Goal: Transaction & Acquisition: Purchase product/service

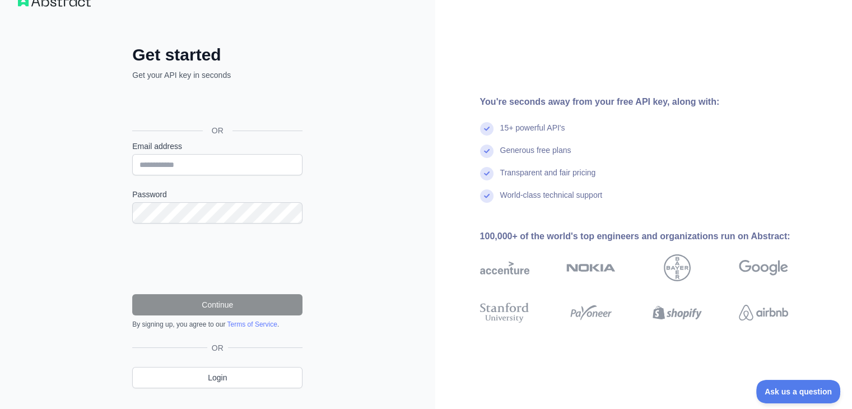
scroll to position [49, 0]
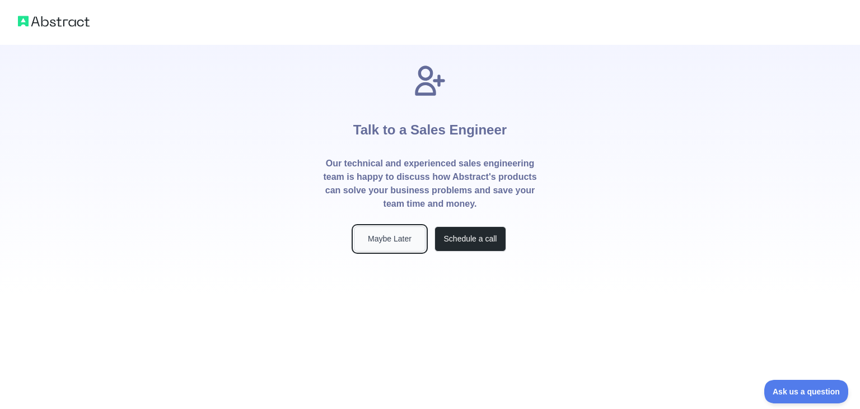
click at [404, 234] on button "Maybe Later" at bounding box center [390, 238] width 72 height 25
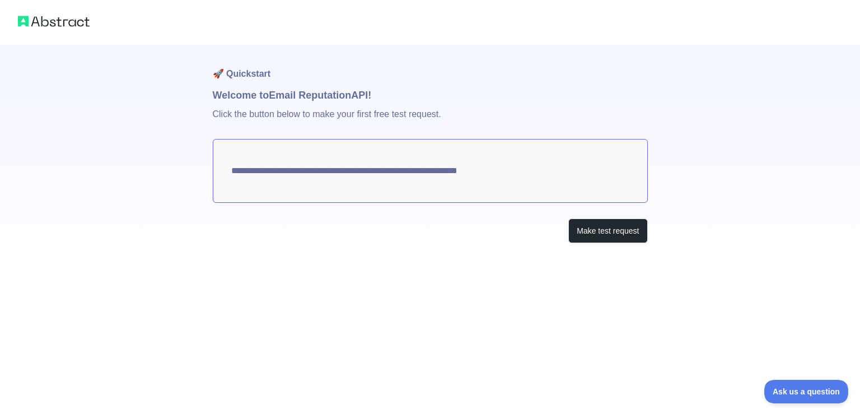
click at [412, 174] on textarea "**********" at bounding box center [430, 171] width 435 height 64
click at [596, 231] on button "Make test request" at bounding box center [607, 230] width 79 height 25
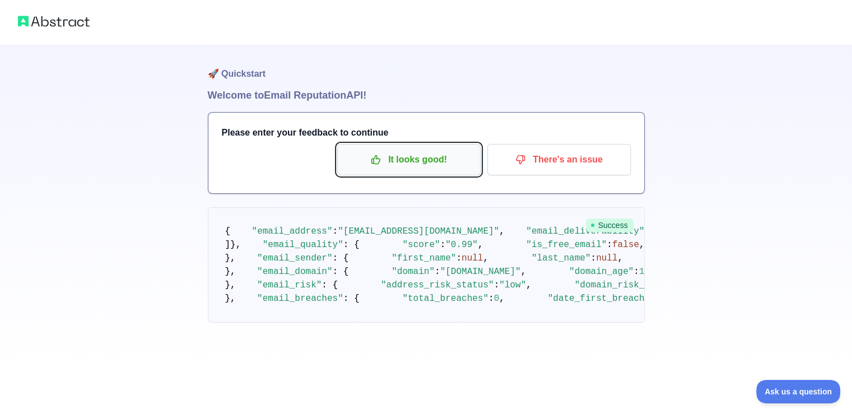
click at [420, 148] on button "It looks good!" at bounding box center [408, 159] width 143 height 31
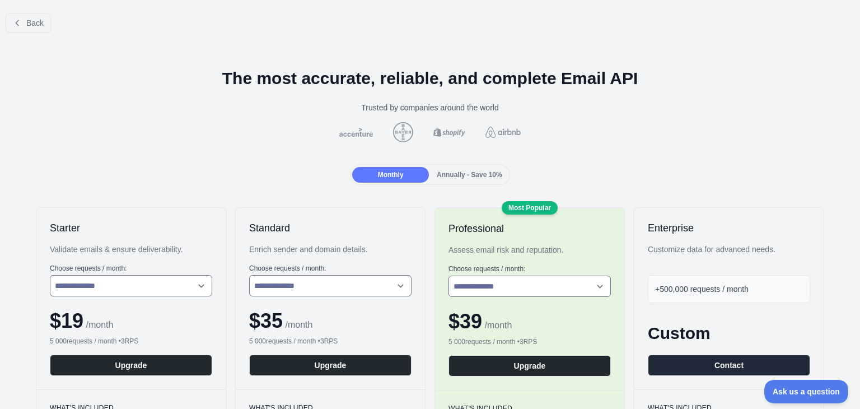
click at [441, 171] on span "Annually - Save 10%" at bounding box center [470, 175] width 66 height 8
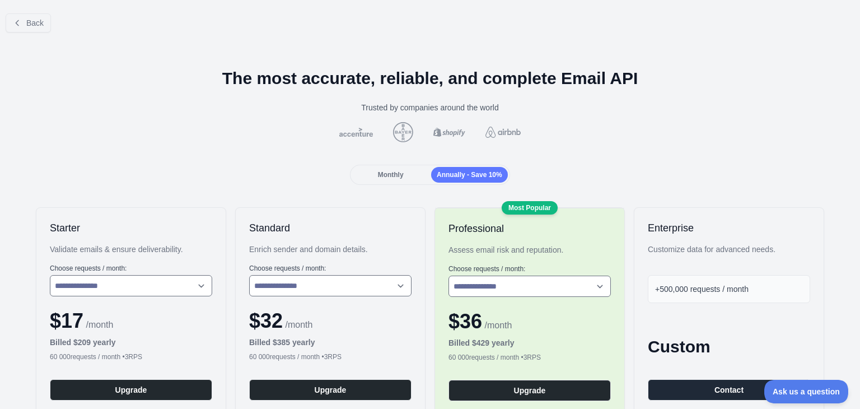
click at [403, 177] on div "Monthly" at bounding box center [390, 175] width 77 height 16
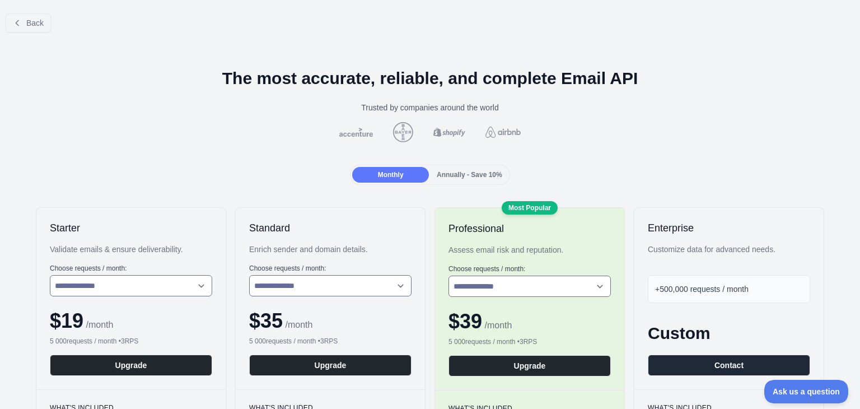
click at [460, 174] on span "Annually - Save 10%" at bounding box center [470, 175] width 66 height 8
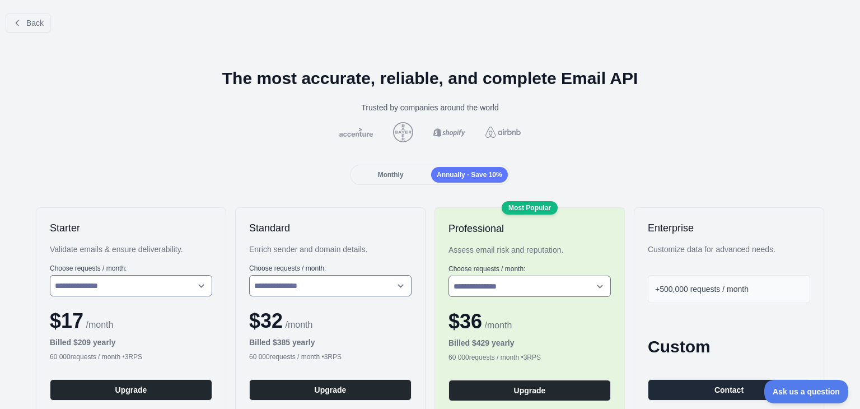
click at [405, 172] on div "Monthly" at bounding box center [390, 175] width 77 height 16
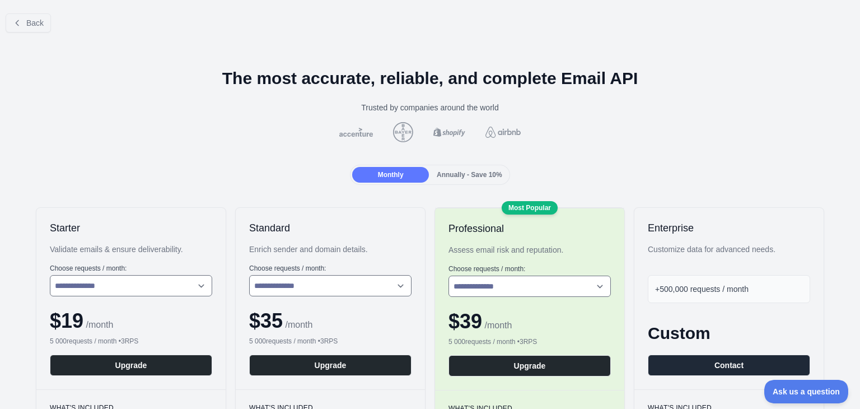
click at [462, 171] on span "Annually - Save 10%" at bounding box center [470, 175] width 66 height 8
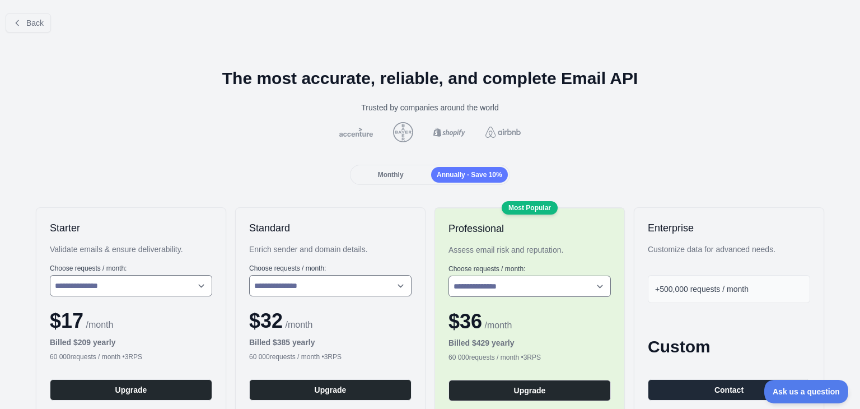
click at [410, 171] on div "Monthly" at bounding box center [390, 175] width 77 height 16
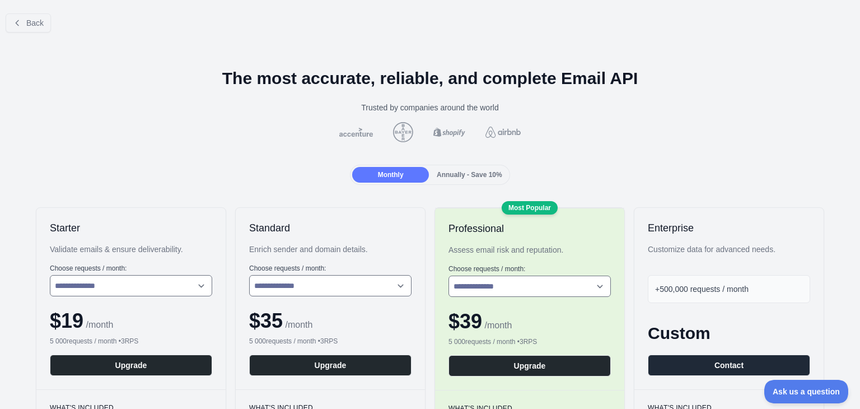
click at [448, 173] on span "Annually - Save 10%" at bounding box center [470, 175] width 66 height 8
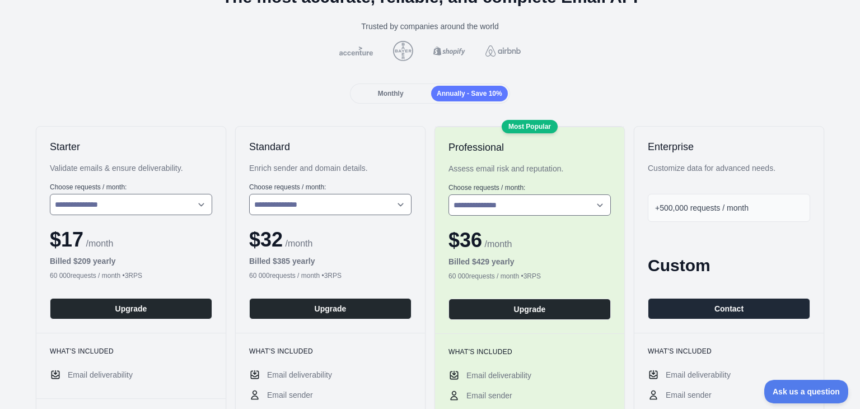
scroll to position [56, 0]
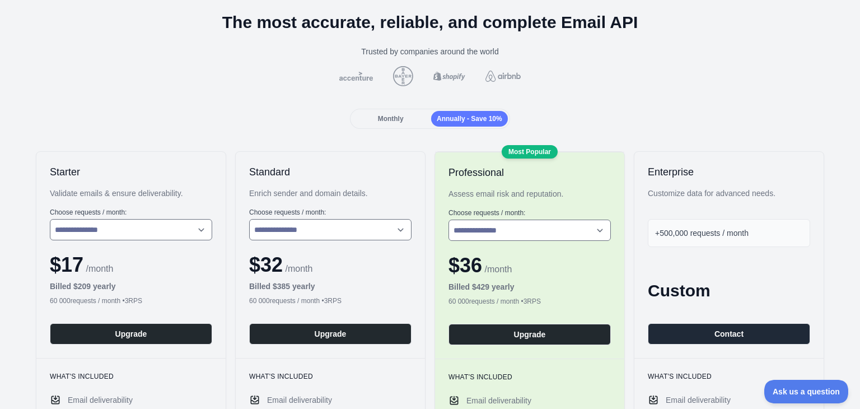
click at [396, 122] on span "Monthly" at bounding box center [391, 119] width 26 height 8
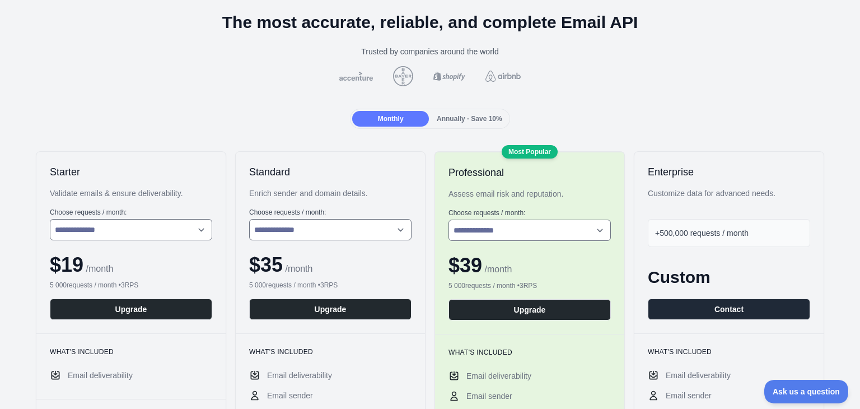
click at [468, 120] on span "Annually - Save 10%" at bounding box center [470, 119] width 66 height 8
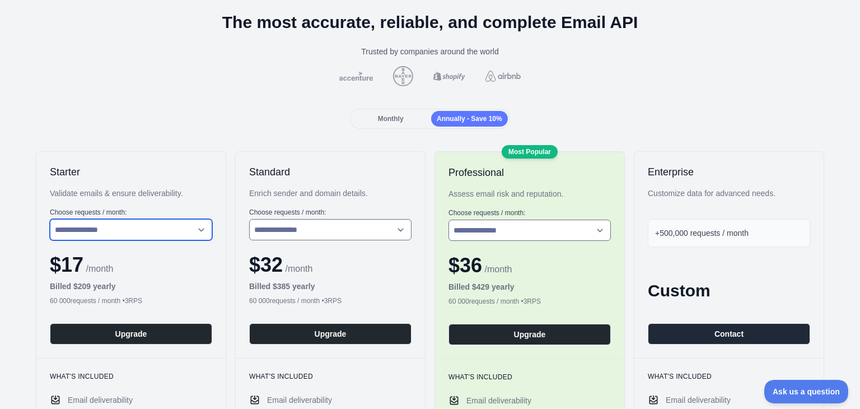
click at [155, 232] on select "**********" at bounding box center [131, 229] width 162 height 21
click at [181, 197] on div "Validate emails & ensure deliverability." at bounding box center [131, 193] width 162 height 11
click at [405, 124] on div "Monthly" at bounding box center [390, 119] width 77 height 16
